Goal: Information Seeking & Learning: Learn about a topic

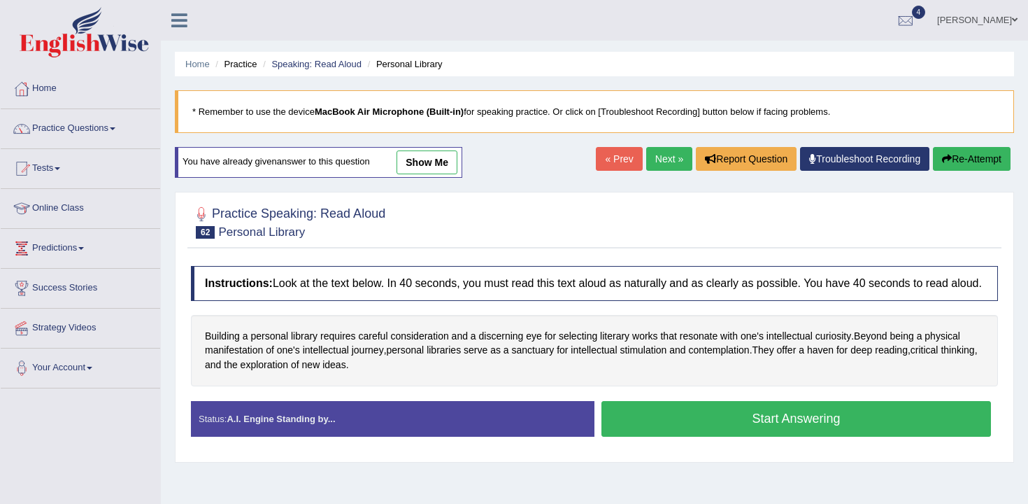
click at [642, 437] on button "Start Answering" at bounding box center [797, 419] width 390 height 36
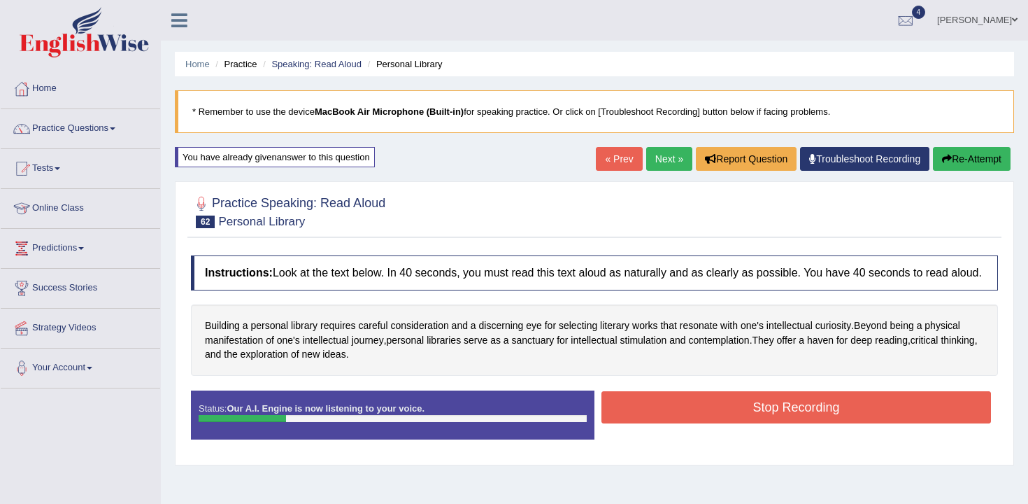
click at [681, 422] on button "Stop Recording" at bounding box center [797, 407] width 390 height 32
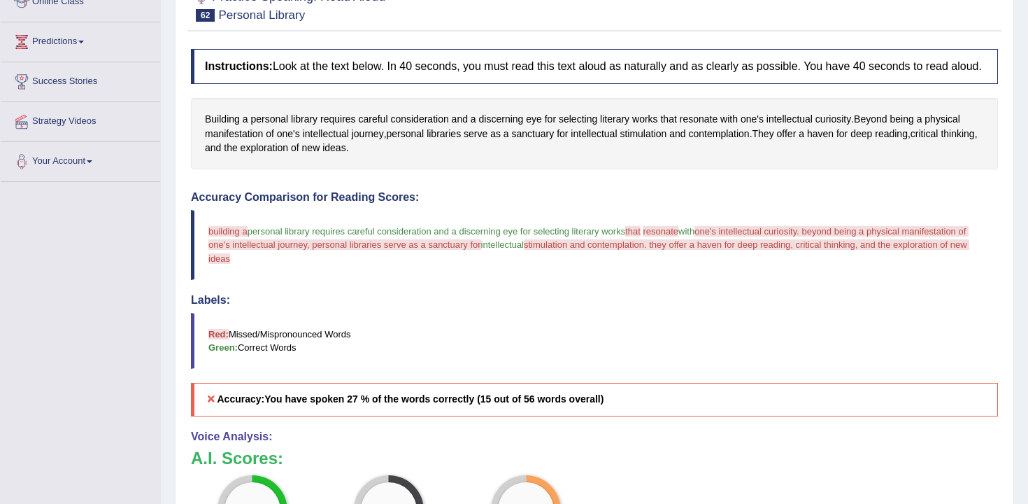
scroll to position [15, 0]
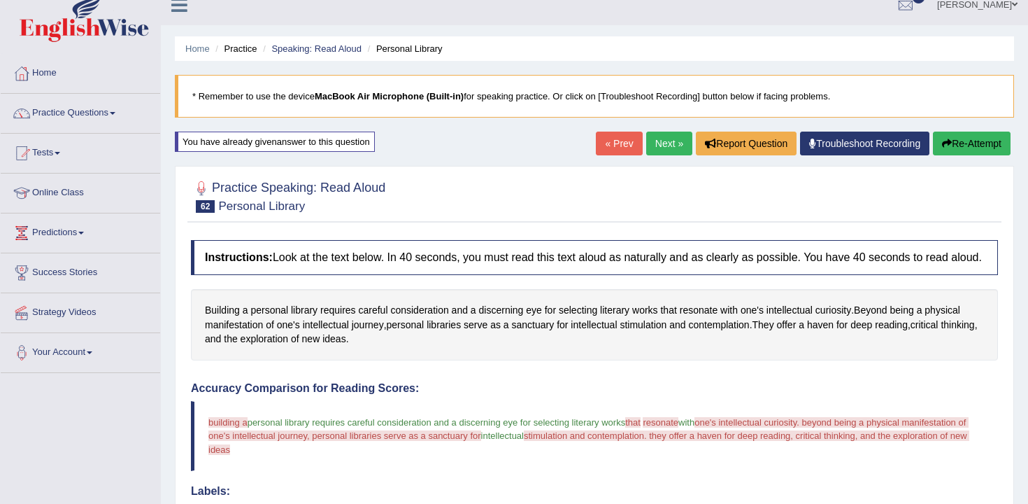
click at [982, 136] on button "Re-Attempt" at bounding box center [972, 144] width 78 height 24
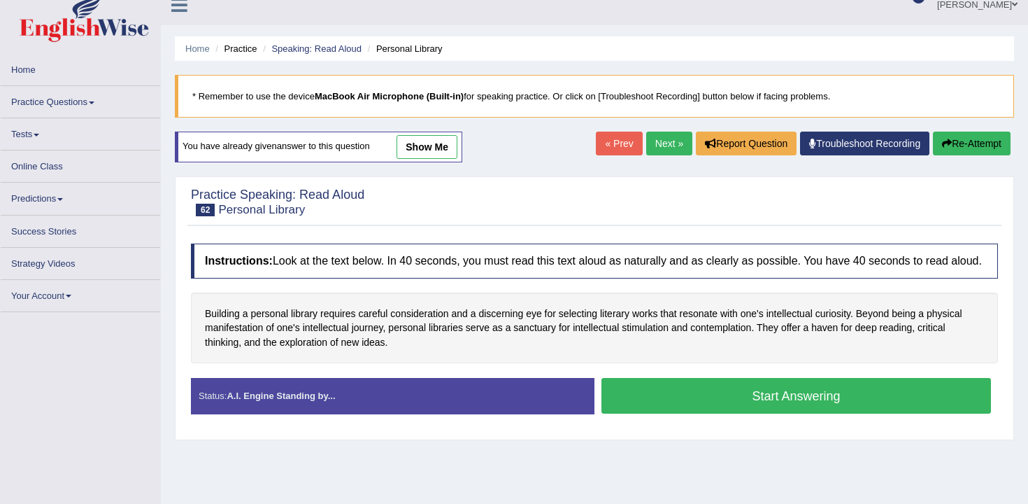
click at [669, 412] on button "Start Answering" at bounding box center [797, 396] width 390 height 36
click at [696, 413] on button "Start Answering" at bounding box center [797, 396] width 390 height 36
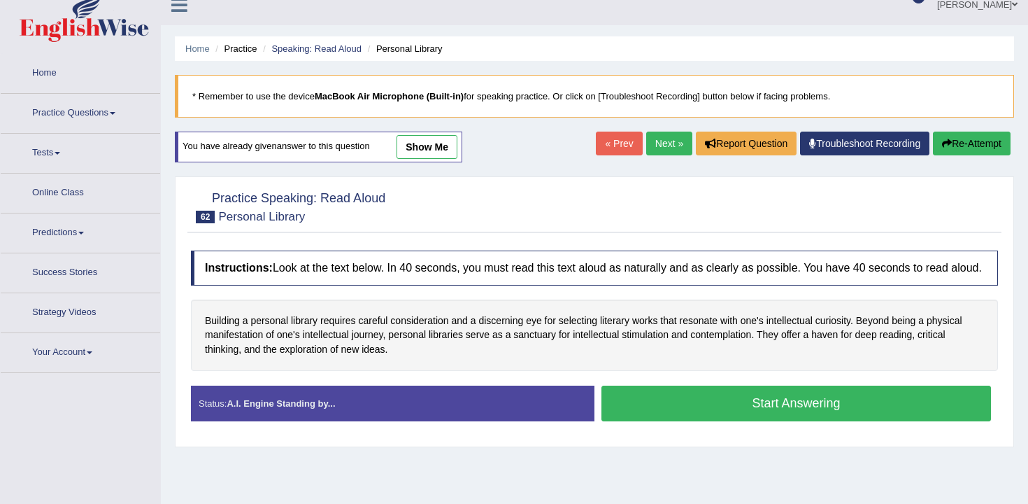
click at [696, 419] on button "Start Answering" at bounding box center [797, 403] width 390 height 36
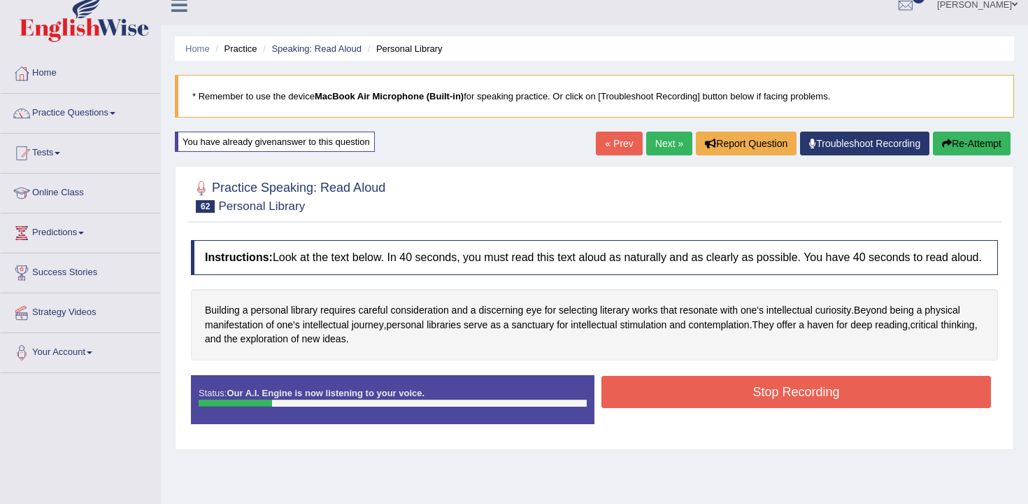
click at [728, 408] on button "Stop Recording" at bounding box center [797, 392] width 390 height 32
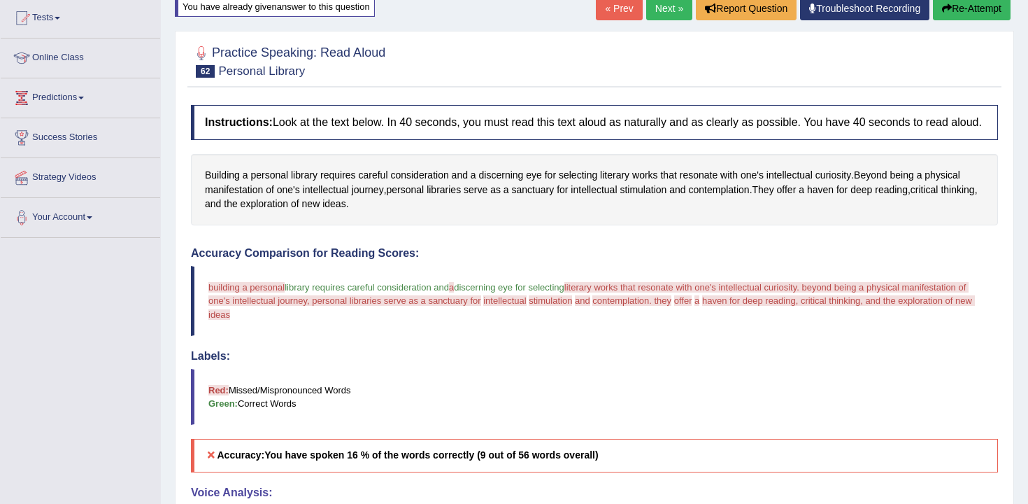
scroll to position [144, 0]
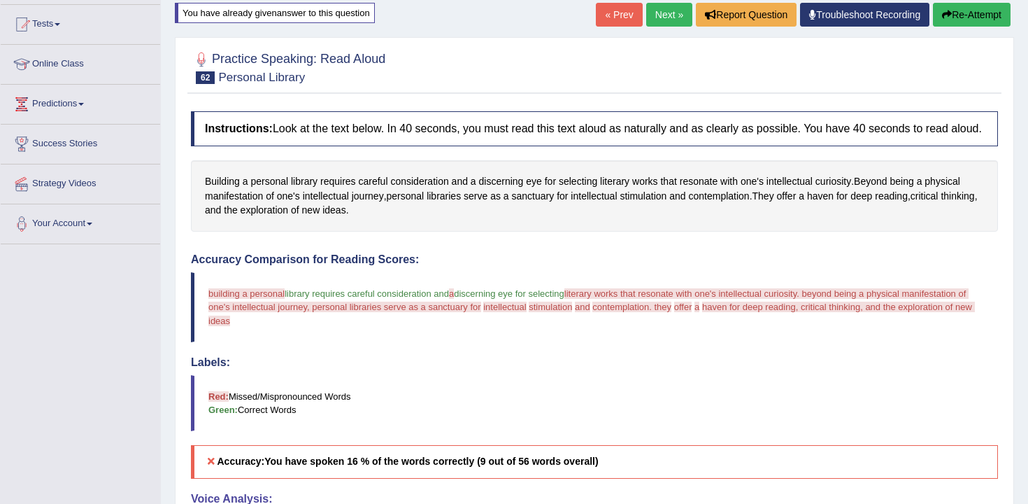
click at [651, 11] on link "Next »" at bounding box center [669, 15] width 46 height 24
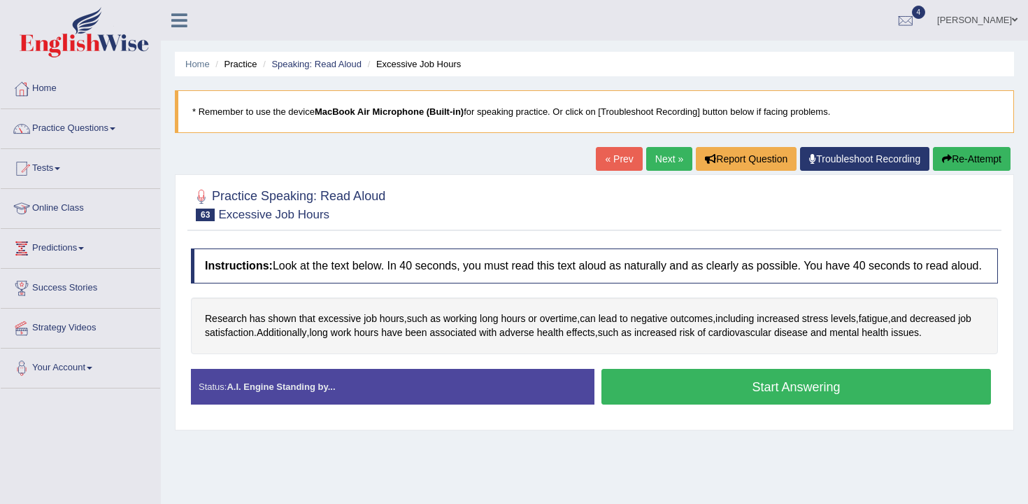
click at [700, 397] on button "Start Answering" at bounding box center [797, 387] width 390 height 36
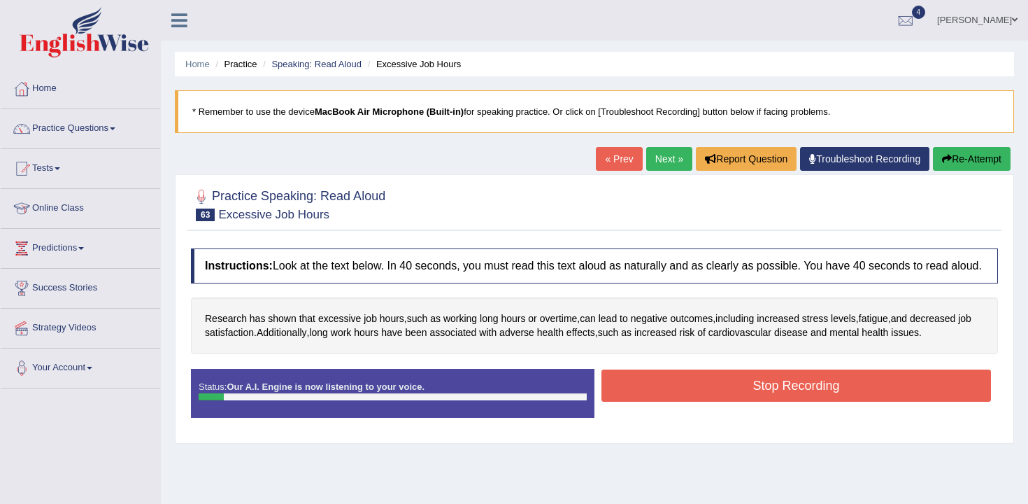
click at [700, 397] on button "Stop Recording" at bounding box center [797, 385] width 390 height 32
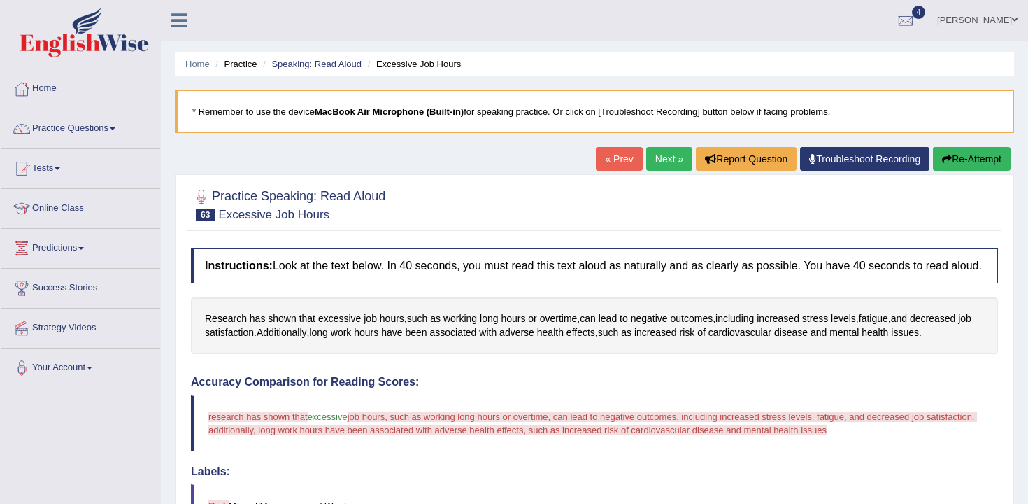
click at [981, 164] on button "Re-Attempt" at bounding box center [972, 159] width 78 height 24
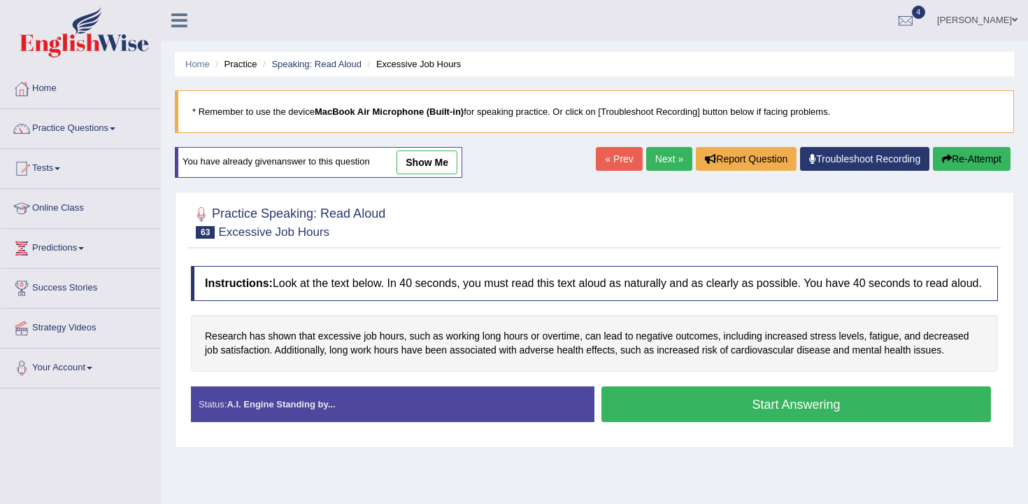
click at [797, 416] on button "Start Answering" at bounding box center [797, 404] width 390 height 36
click at [796, 416] on button "Start Answering" at bounding box center [797, 404] width 390 height 36
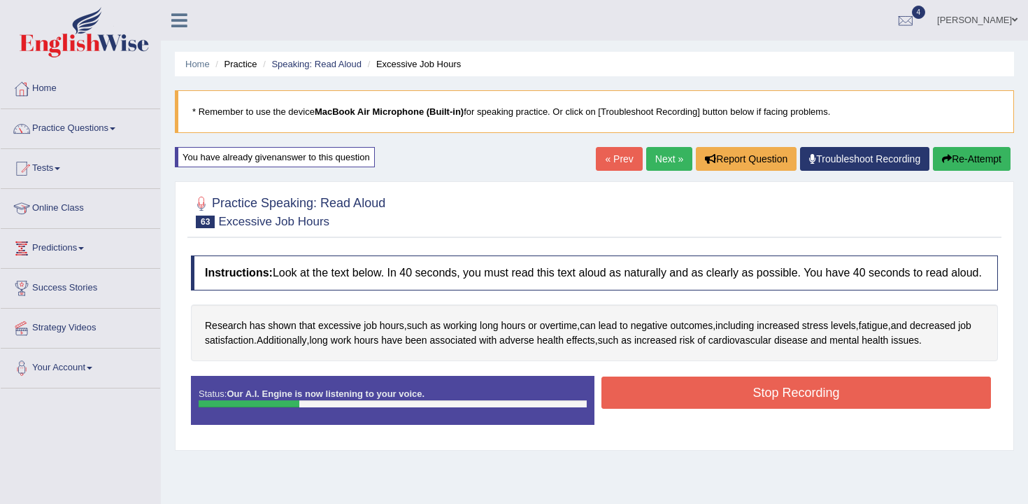
click at [799, 409] on button "Stop Recording" at bounding box center [797, 392] width 390 height 32
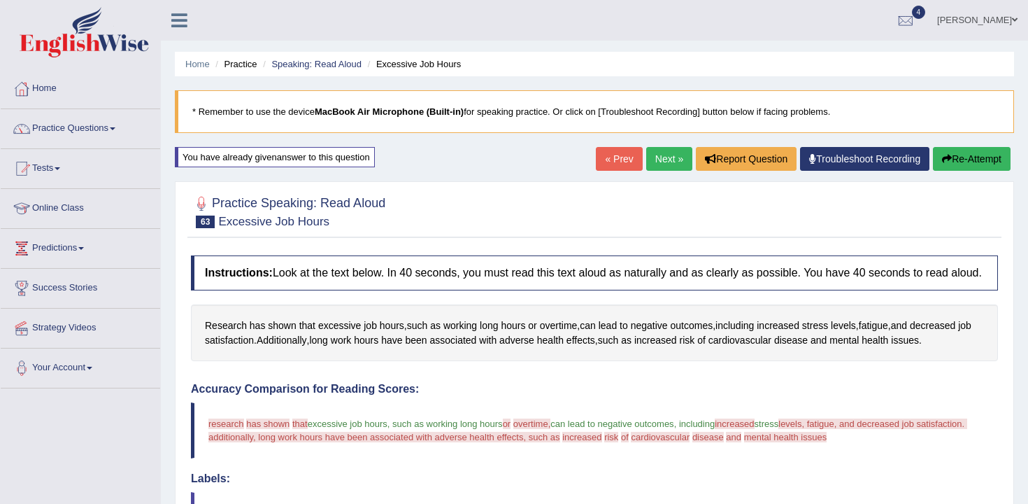
scroll to position [29, 0]
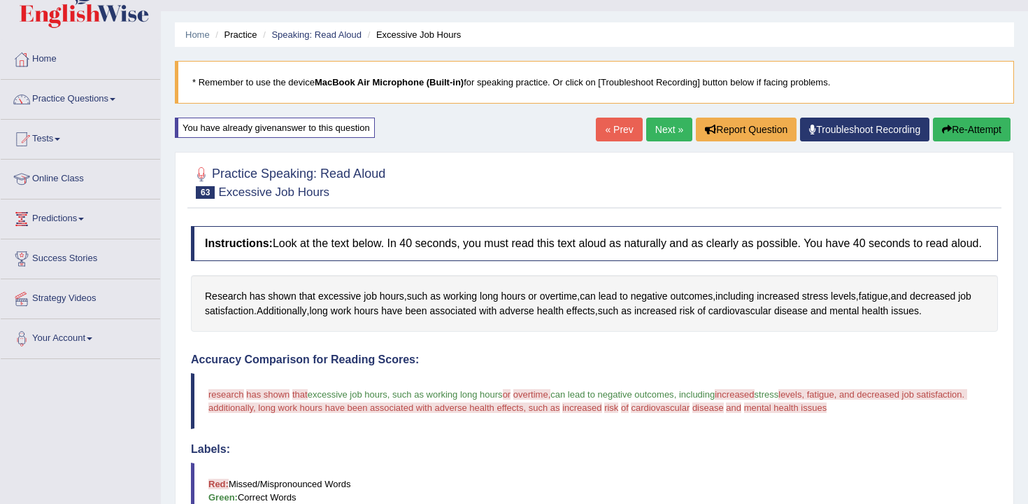
click at [977, 133] on button "Re-Attempt" at bounding box center [972, 130] width 78 height 24
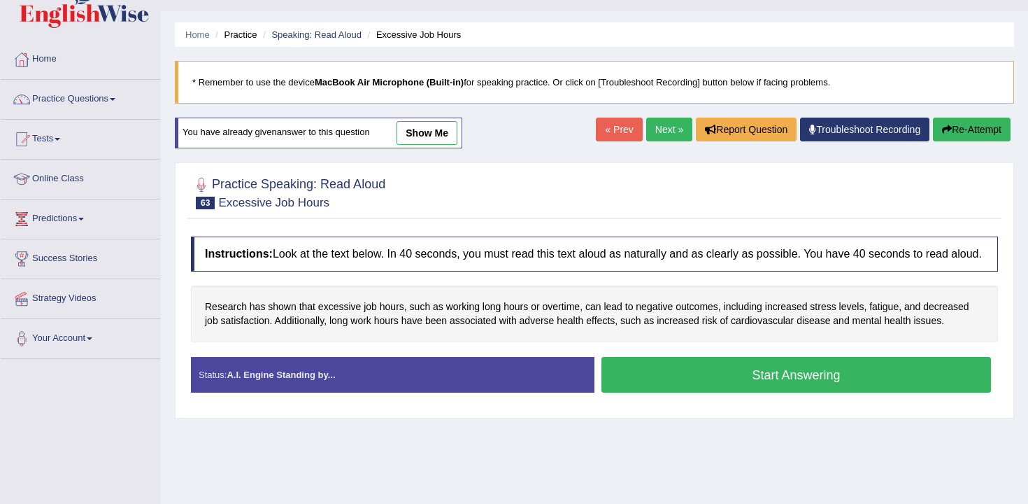
click at [634, 390] on button "Start Answering" at bounding box center [797, 375] width 390 height 36
click at [641, 389] on button "Start Answering" at bounding box center [797, 375] width 390 height 36
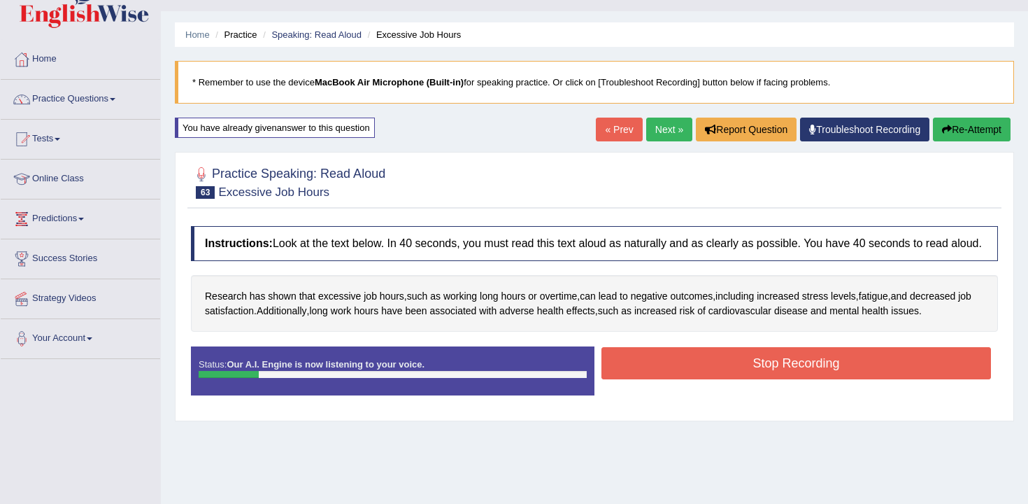
click at [676, 379] on button "Stop Recording" at bounding box center [797, 363] width 390 height 32
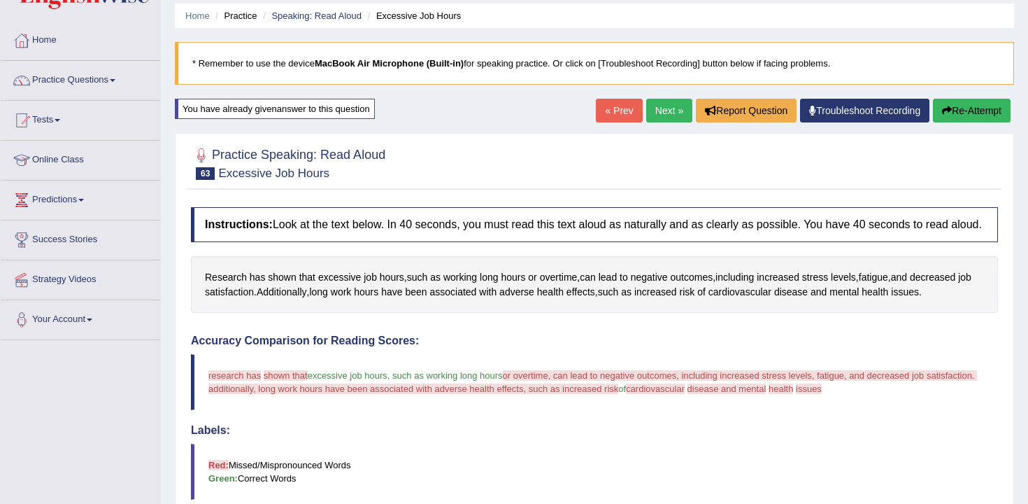
scroll to position [3, 0]
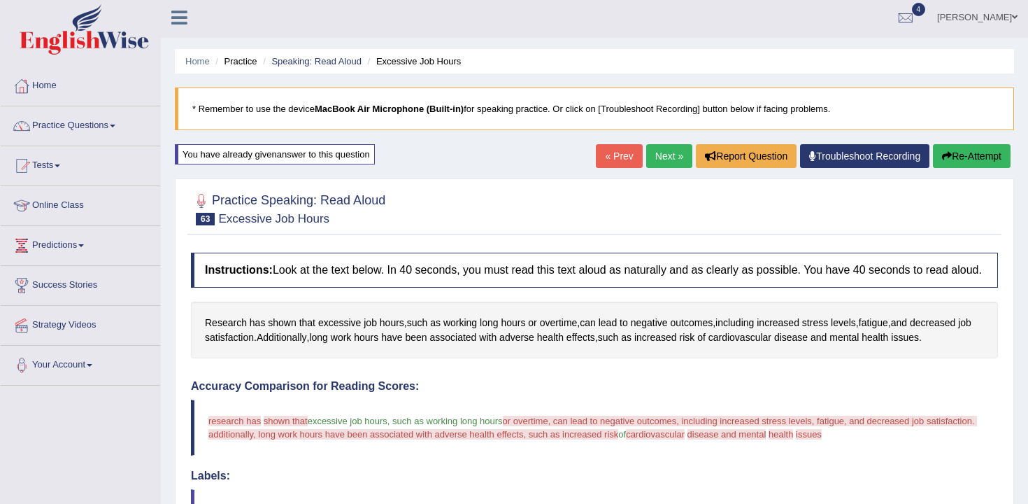
click at [969, 177] on div "Home Practice Speaking: Read Aloud Excessive Job Hours * Remember to use the de…" at bounding box center [594, 440] width 867 height 887
click at [969, 162] on button "Re-Attempt" at bounding box center [972, 156] width 78 height 24
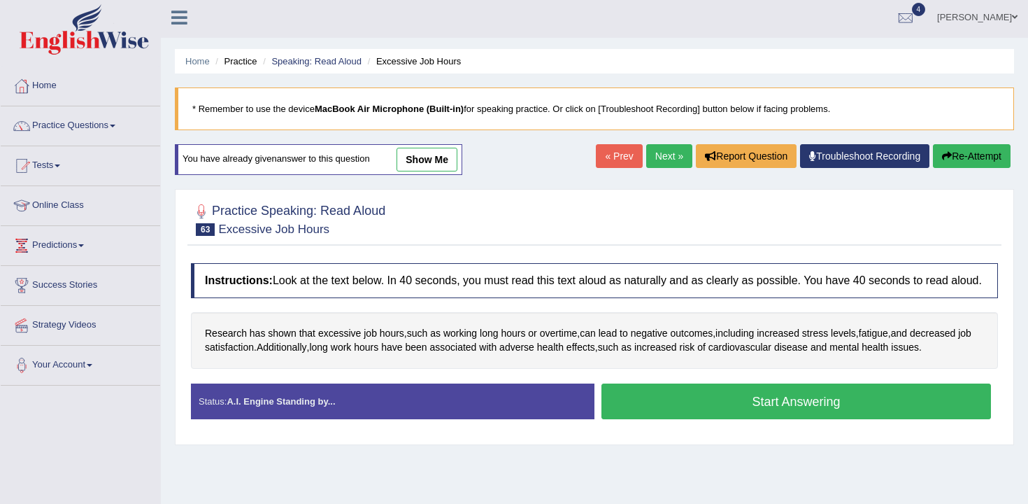
click at [711, 389] on div "Instructions: Look at the text below. In 40 seconds, you must read this text al…" at bounding box center [594, 346] width 814 height 181
click at [735, 409] on button "Start Answering" at bounding box center [797, 401] width 390 height 36
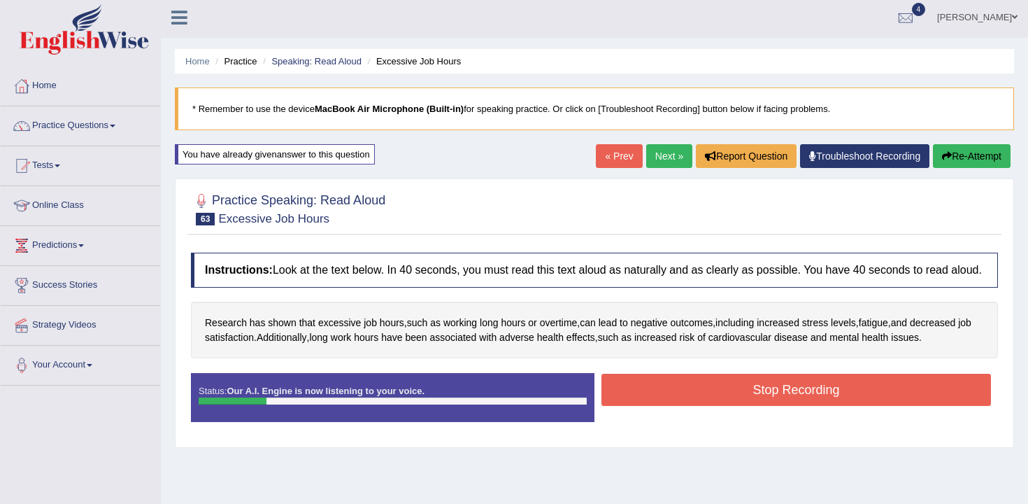
click at [735, 406] on button "Stop Recording" at bounding box center [797, 390] width 390 height 32
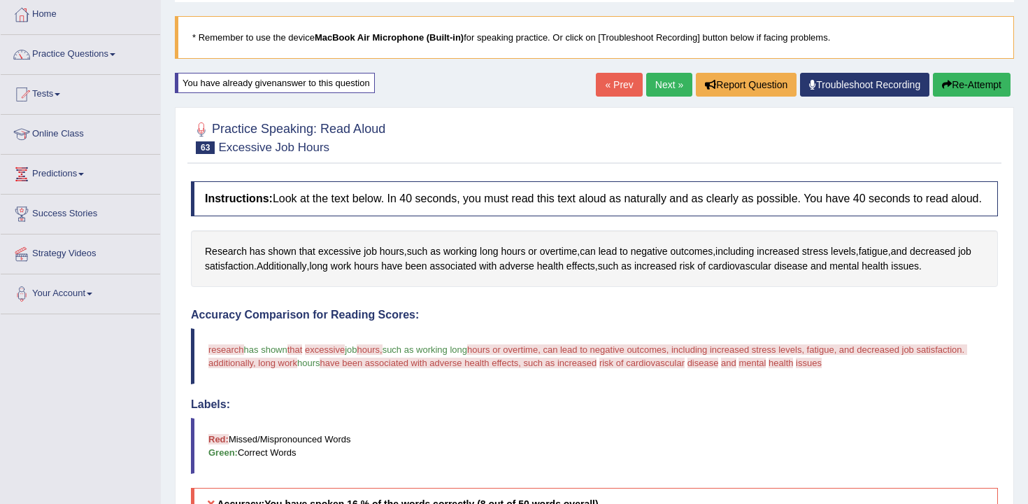
scroll to position [9, 0]
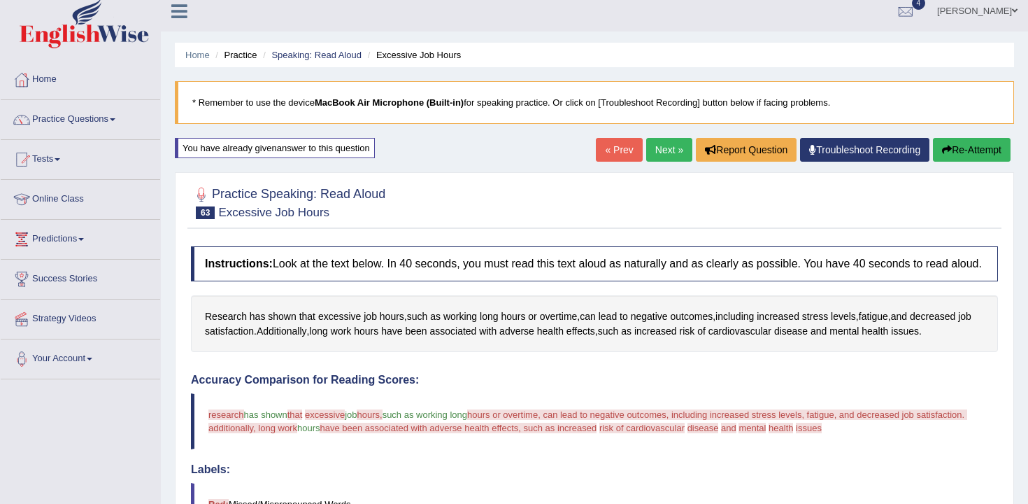
click at [956, 153] on button "Re-Attempt" at bounding box center [972, 150] width 78 height 24
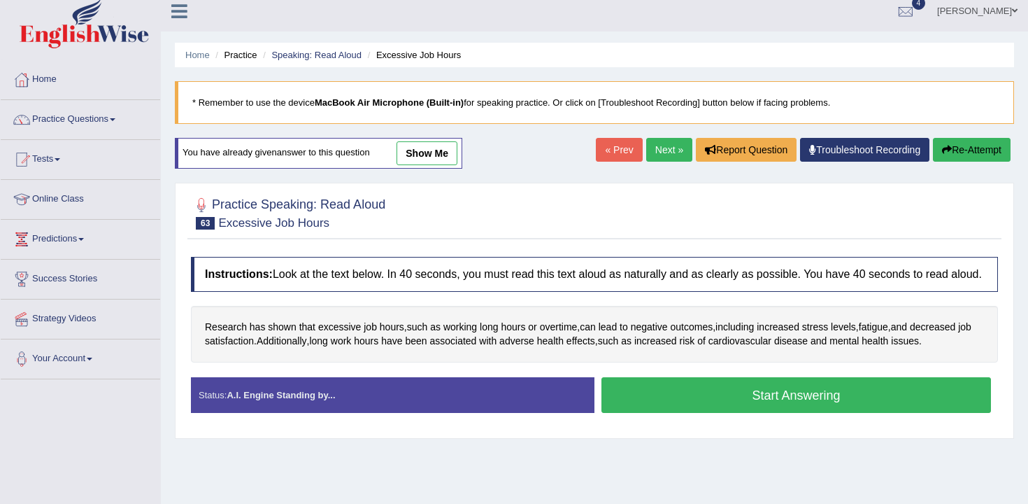
click at [692, 397] on button "Start Answering" at bounding box center [797, 395] width 390 height 36
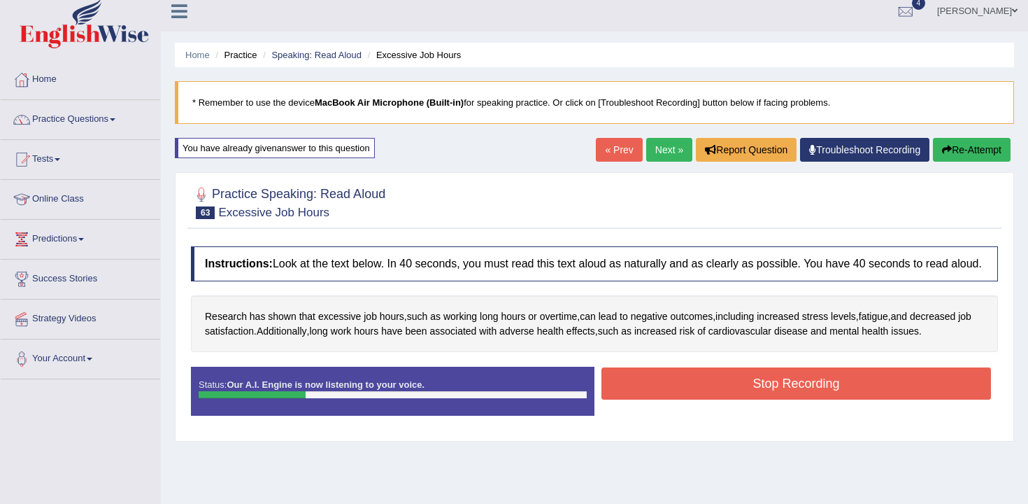
click at [692, 397] on button "Stop Recording" at bounding box center [797, 383] width 390 height 32
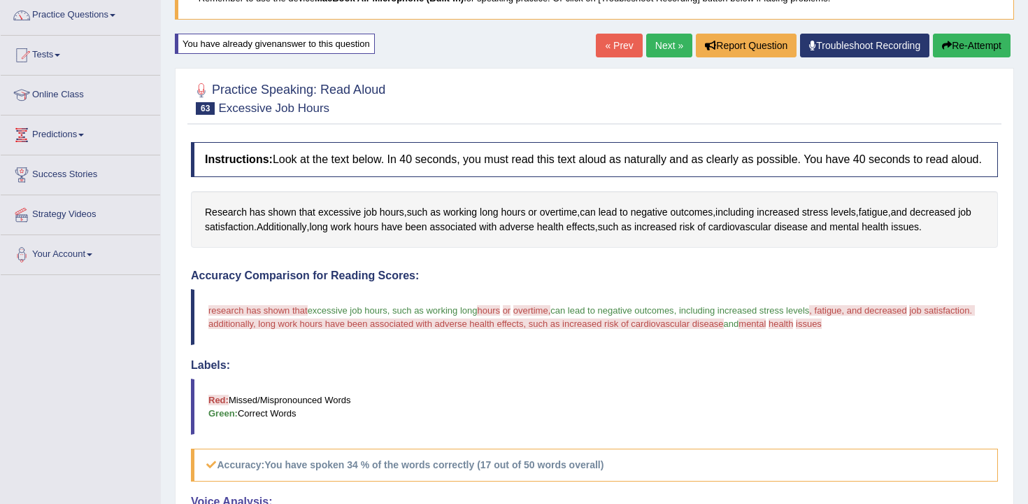
scroll to position [54, 0]
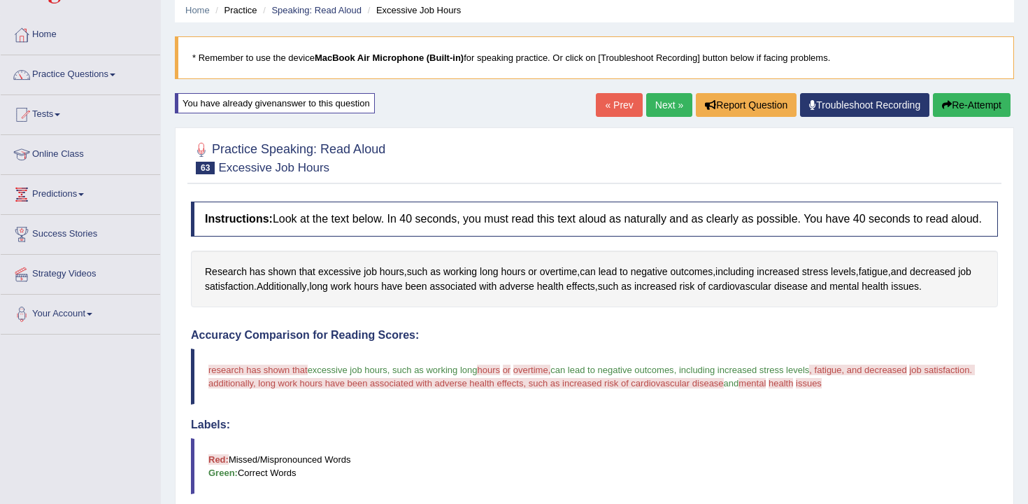
click at [944, 104] on icon "button" at bounding box center [947, 105] width 10 height 10
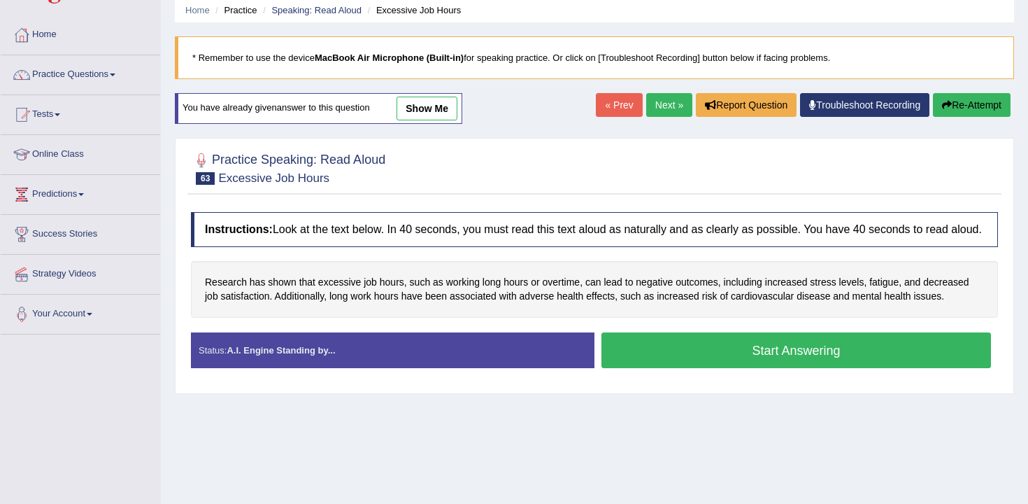
click at [681, 363] on button "Start Answering" at bounding box center [797, 350] width 390 height 36
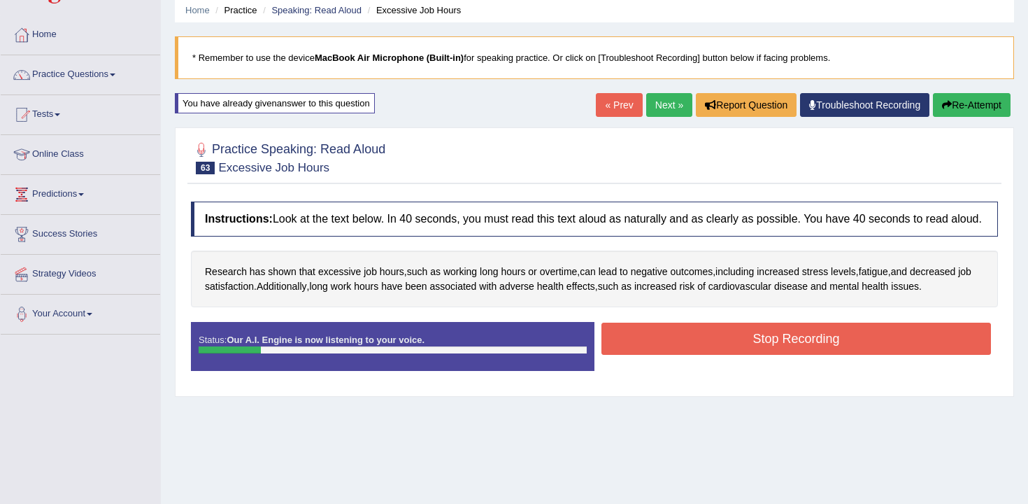
click at [711, 355] on button "Stop Recording" at bounding box center [797, 338] width 390 height 32
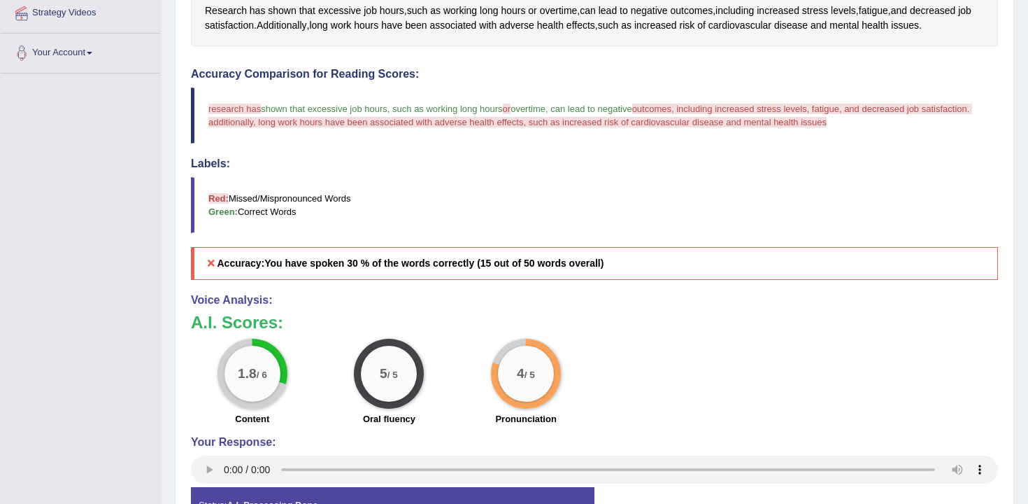
scroll to position [50, 0]
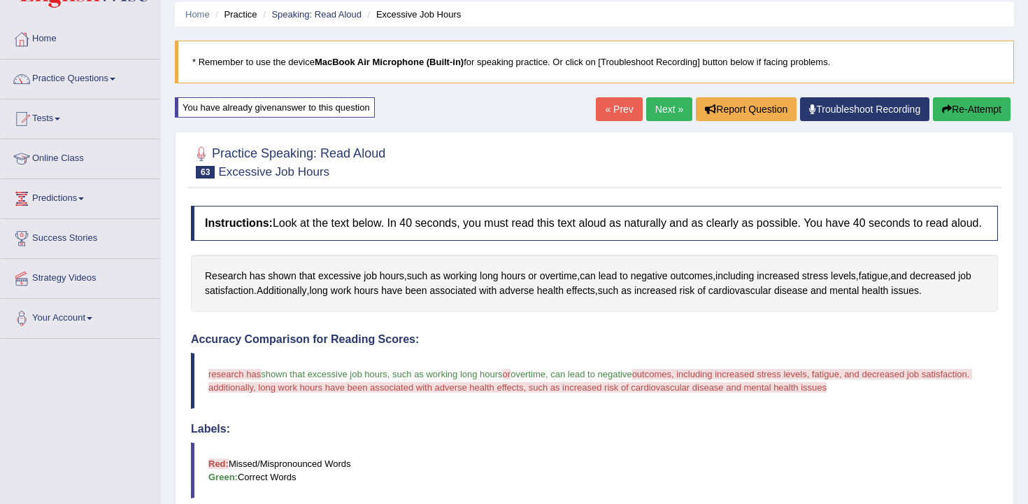
click at [952, 101] on button "Re-Attempt" at bounding box center [972, 109] width 78 height 24
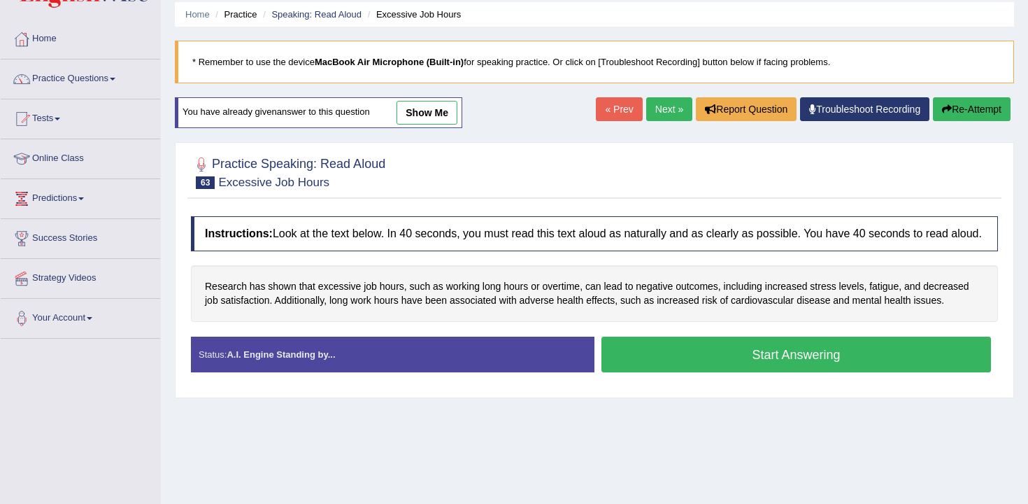
click at [725, 361] on button "Start Answering" at bounding box center [797, 354] width 390 height 36
click at [727, 361] on button "Start Answering" at bounding box center [797, 354] width 390 height 36
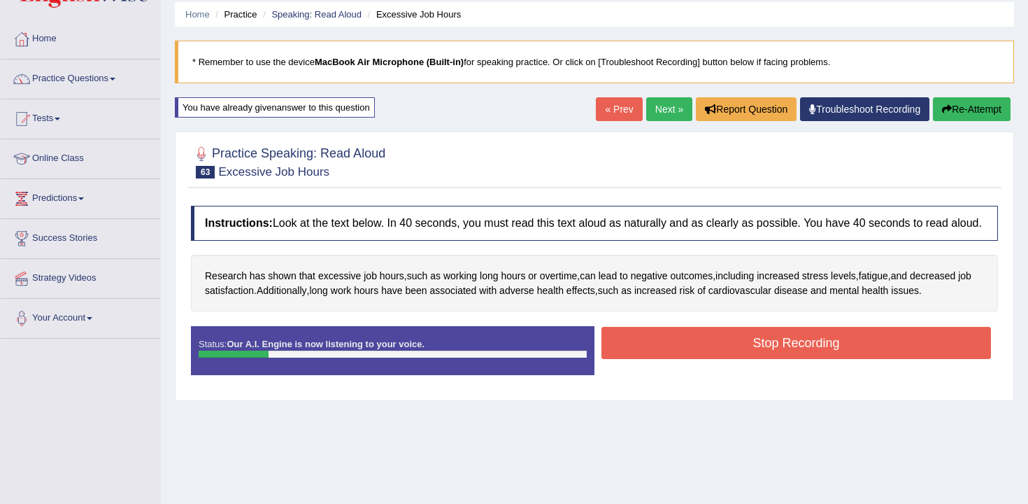
click at [727, 359] on button "Stop Recording" at bounding box center [797, 343] width 390 height 32
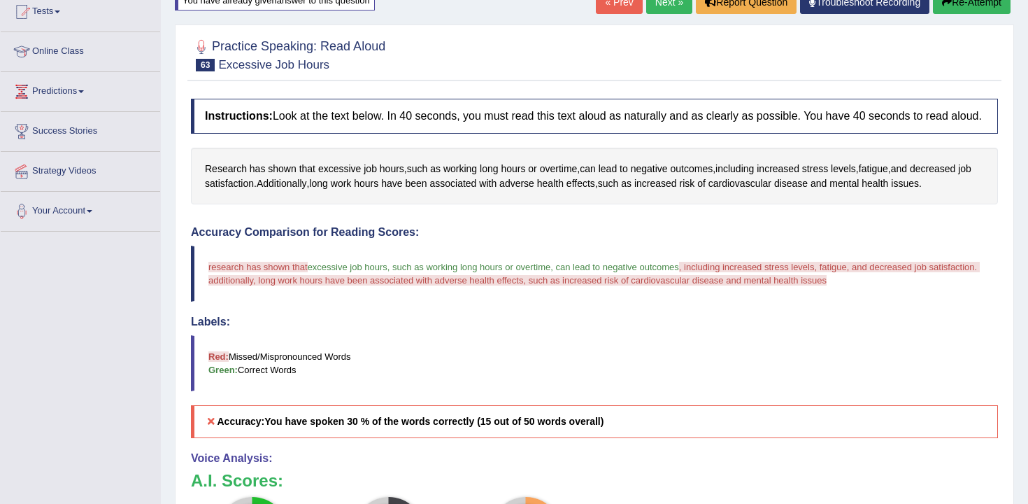
scroll to position [33, 0]
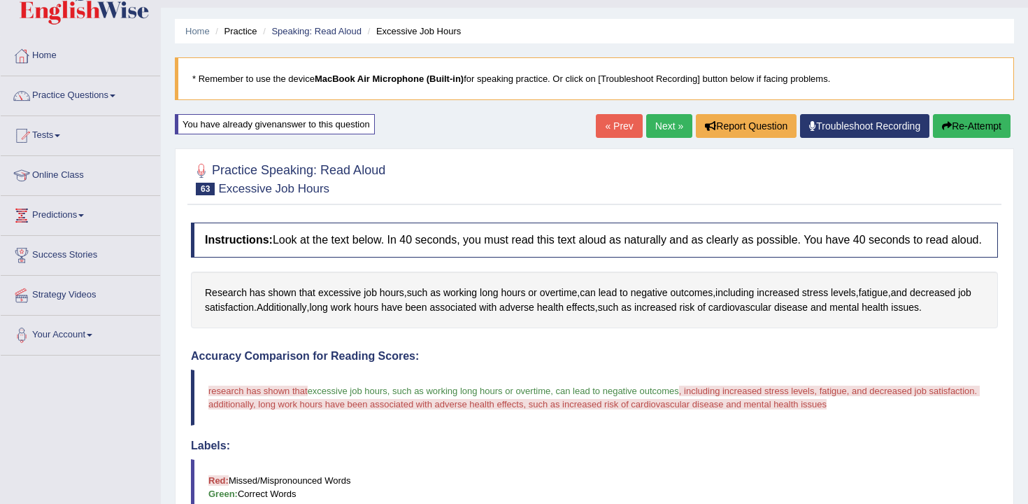
click at [945, 127] on icon "button" at bounding box center [947, 126] width 10 height 10
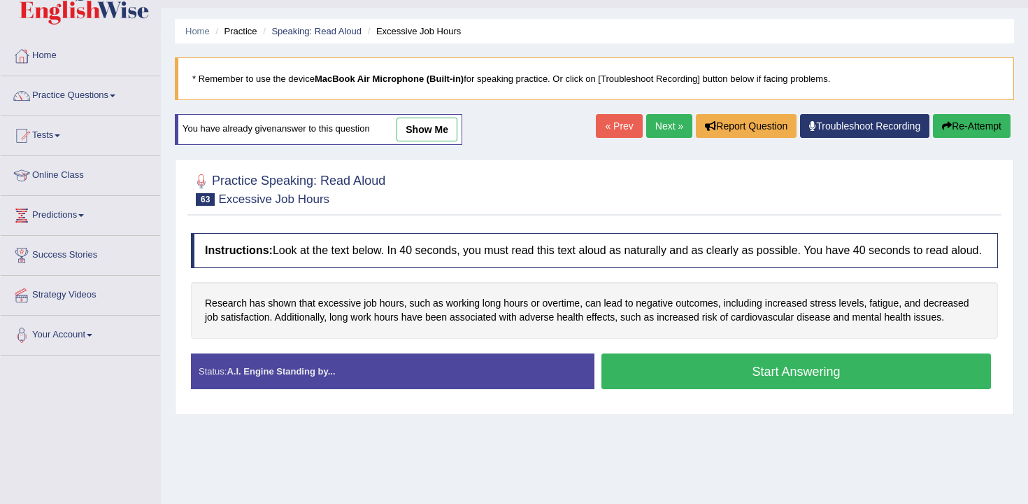
click at [709, 389] on button "Start Answering" at bounding box center [797, 371] width 390 height 36
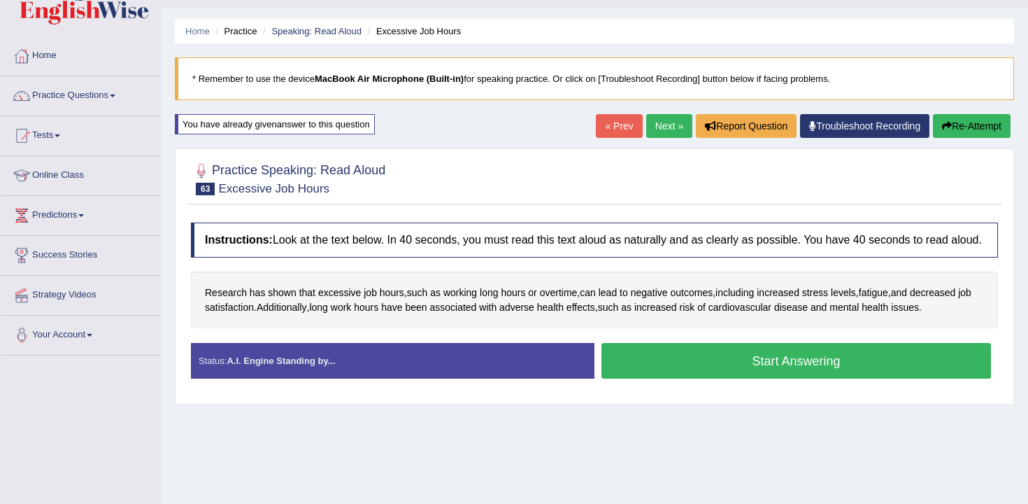
click at [709, 378] on button "Start Answering" at bounding box center [797, 361] width 390 height 36
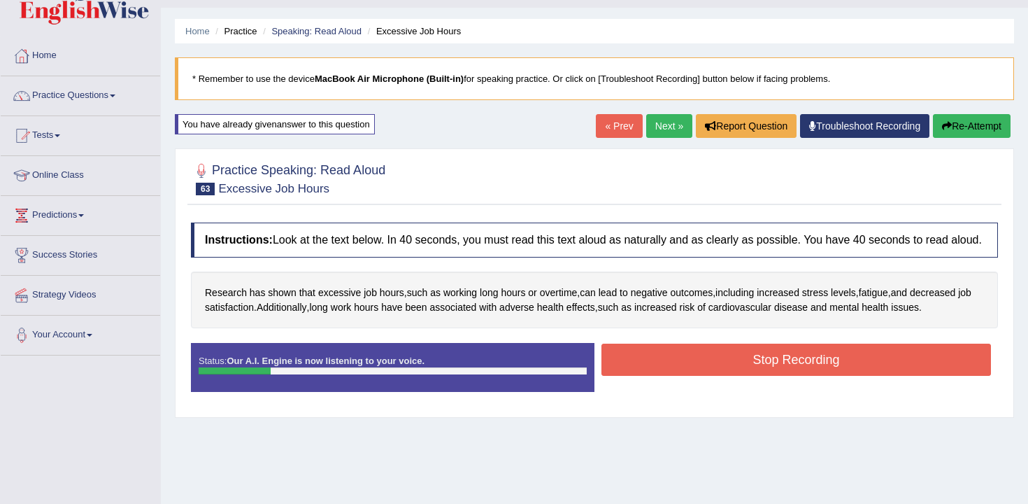
click at [721, 376] on button "Stop Recording" at bounding box center [797, 359] width 390 height 32
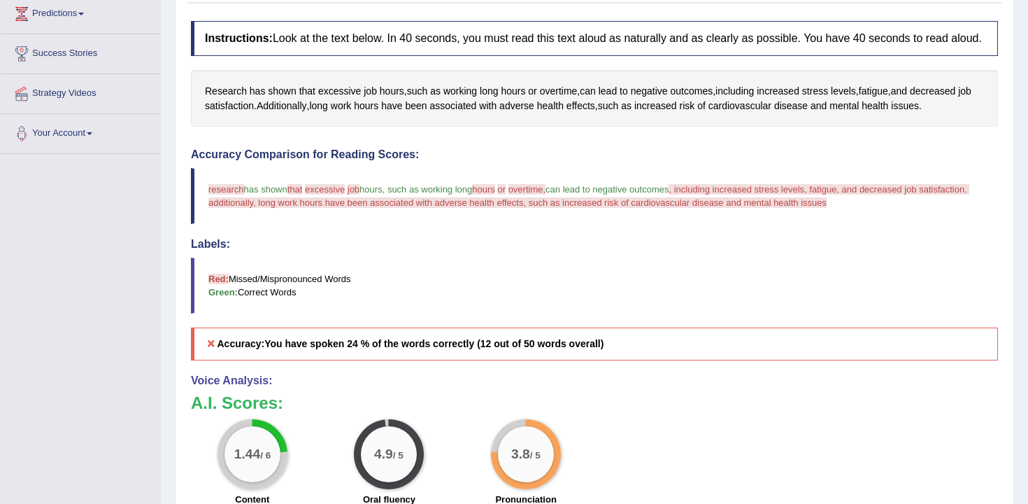
scroll to position [73, 0]
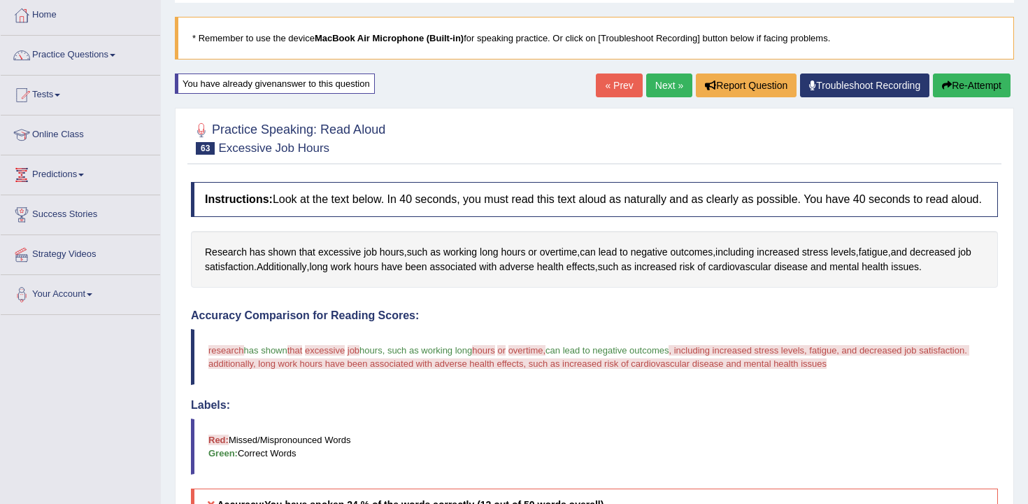
click at [666, 87] on link "Next »" at bounding box center [669, 85] width 46 height 24
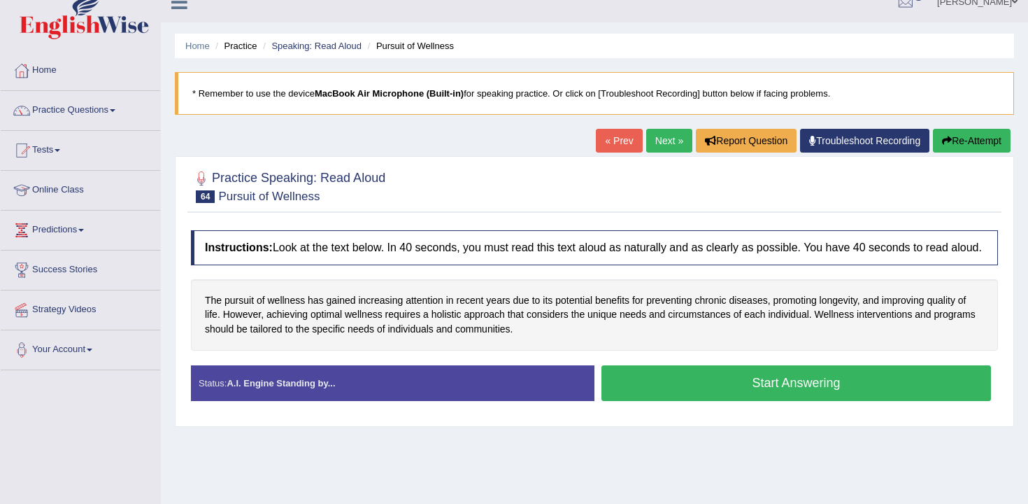
click at [648, 394] on button "Start Answering" at bounding box center [797, 383] width 390 height 36
click at [662, 401] on button "Start Answering" at bounding box center [797, 383] width 390 height 36
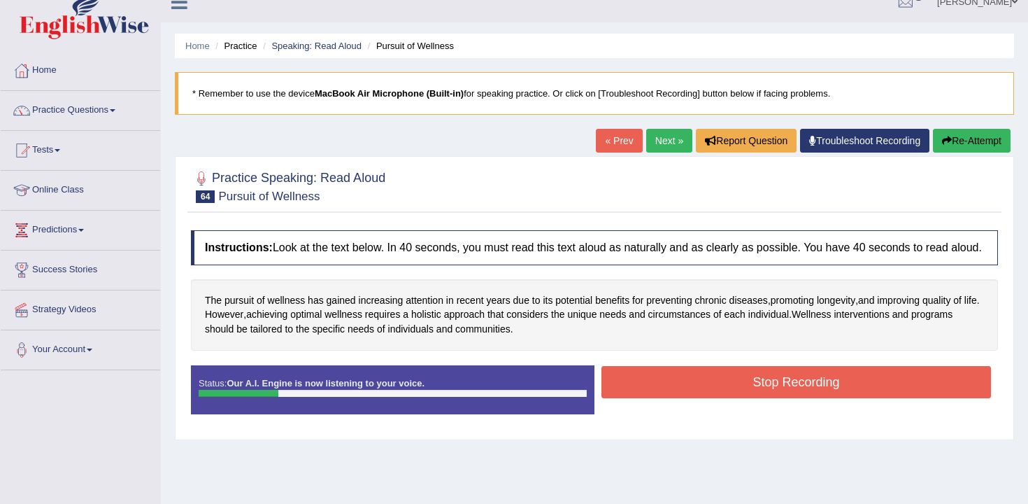
click at [662, 398] on button "Stop Recording" at bounding box center [797, 382] width 390 height 32
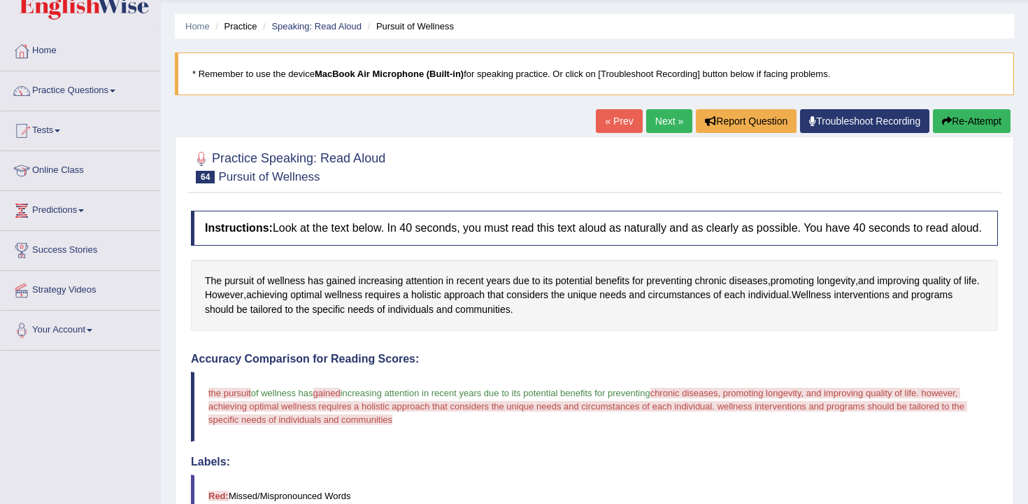
scroll to position [17, 0]
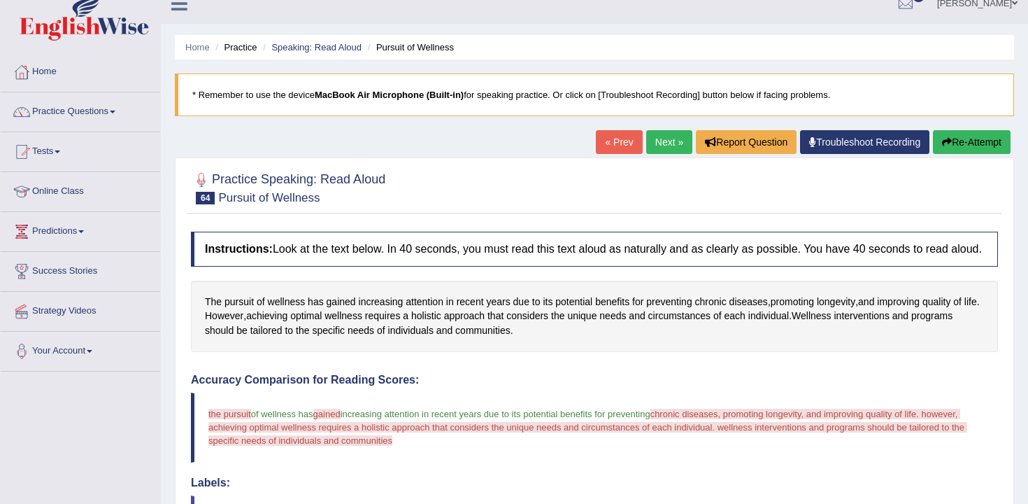
click at [988, 149] on button "Re-Attempt" at bounding box center [972, 142] width 78 height 24
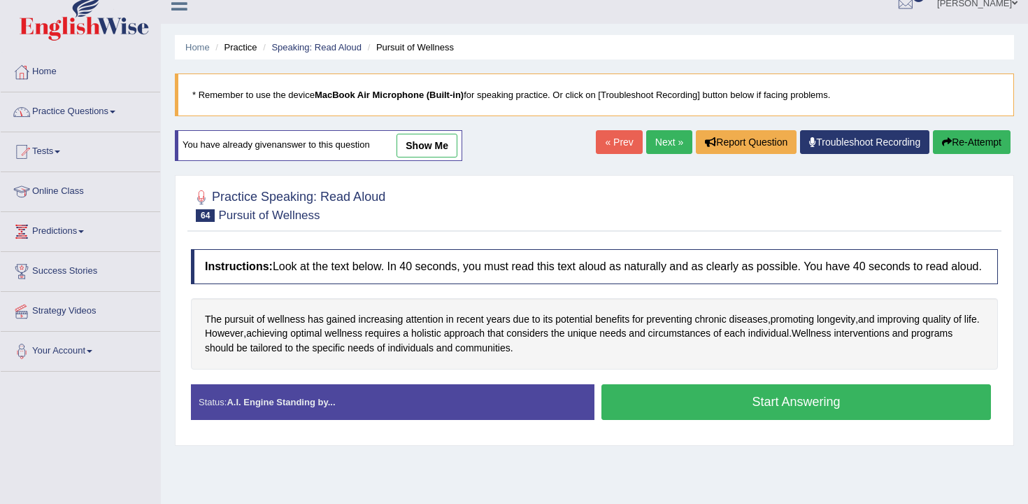
click at [79, 108] on link "Practice Questions" at bounding box center [80, 109] width 159 height 35
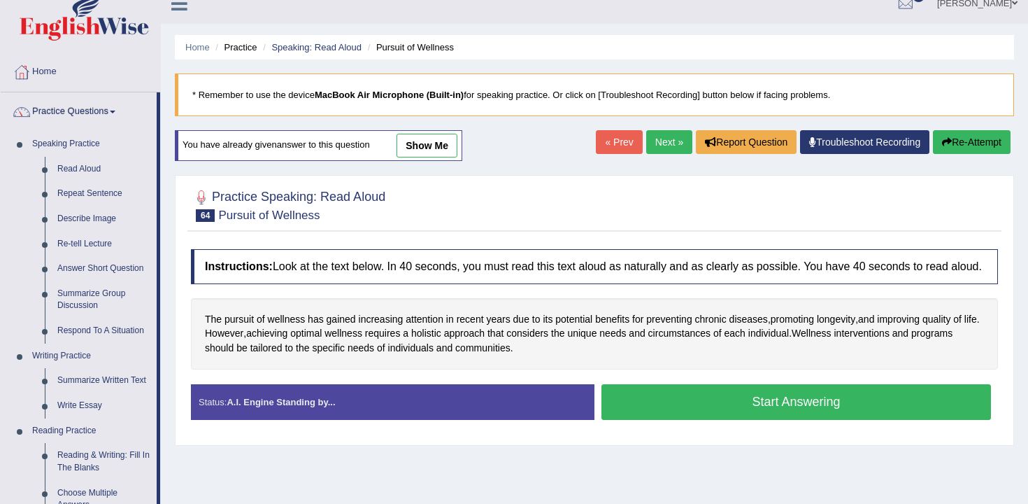
click at [93, 122] on link "Practice Questions" at bounding box center [79, 109] width 156 height 35
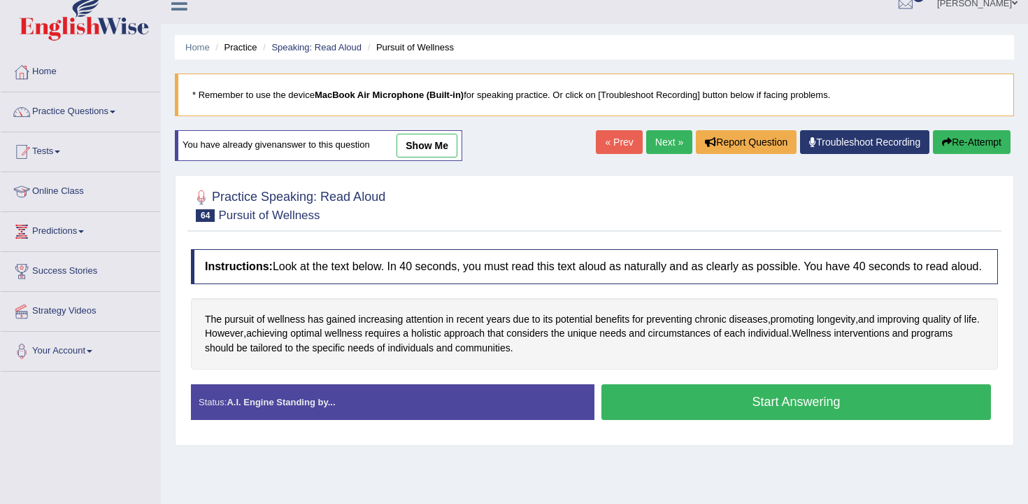
click at [75, 155] on link "Tests" at bounding box center [80, 149] width 159 height 35
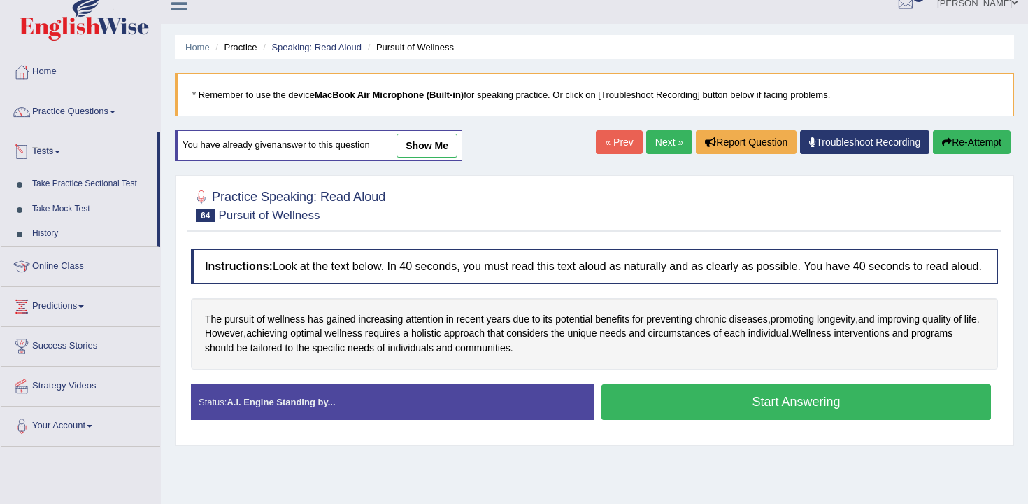
click at [75, 155] on link "Tests" at bounding box center [79, 149] width 156 height 35
click at [86, 121] on link "Practice Questions" at bounding box center [80, 109] width 159 height 35
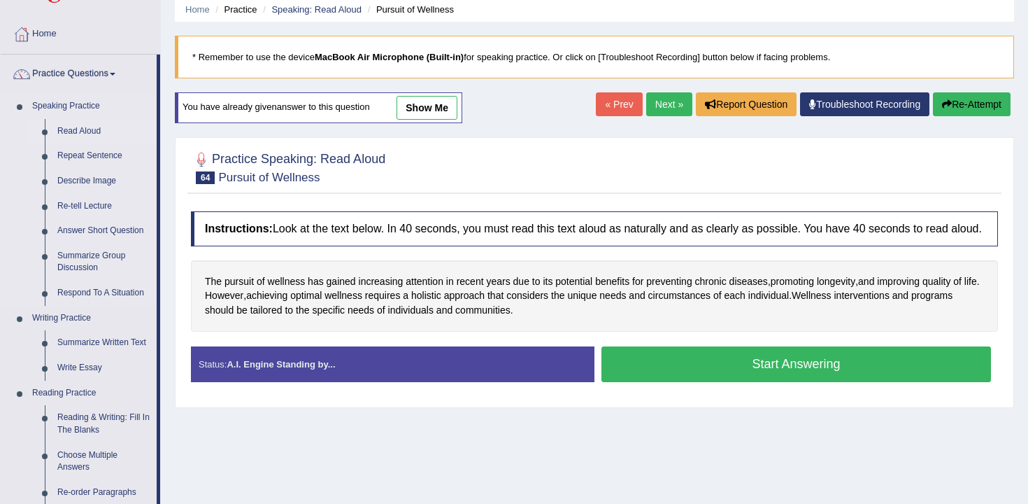
scroll to position [47, 0]
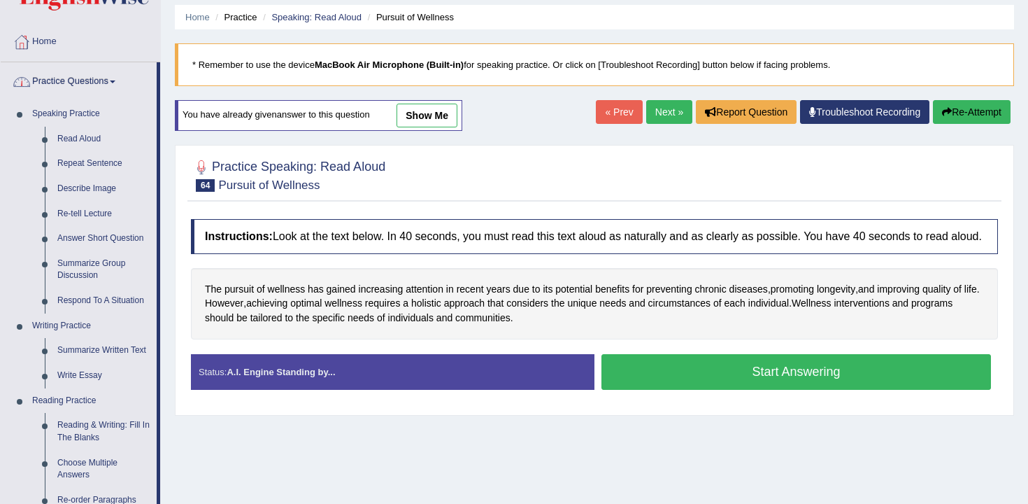
click at [95, 81] on link "Practice Questions" at bounding box center [79, 79] width 156 height 35
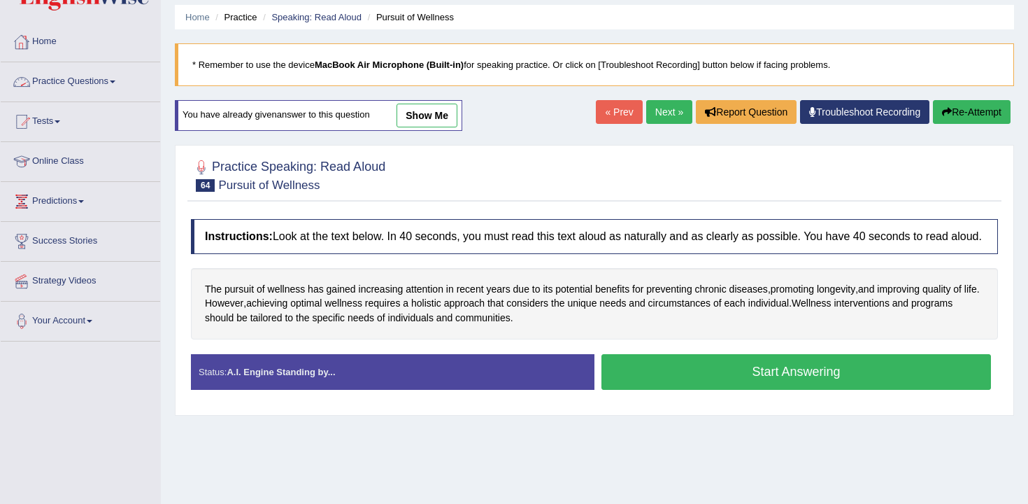
click at [62, 55] on link "Home" at bounding box center [80, 39] width 159 height 35
